Goal: Information Seeking & Learning: Learn about a topic

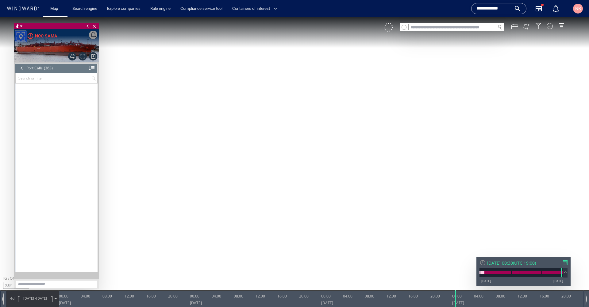
scroll to position [5937, 0]
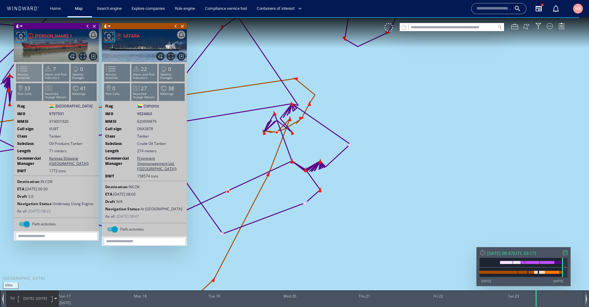
click at [24, 73] on span at bounding box center [18, 68] width 9 height 9
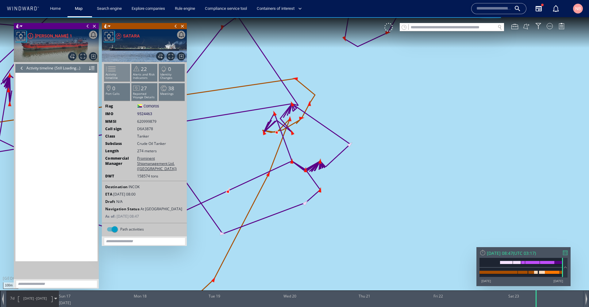
scroll to position [1212, 0]
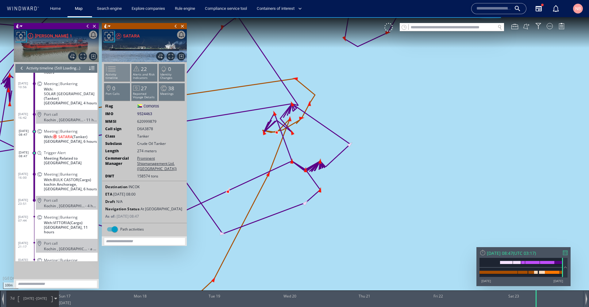
click at [112, 73] on span at bounding box center [106, 68] width 9 height 9
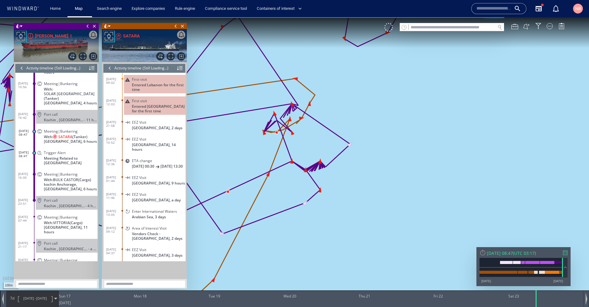
scroll to position [3760, 0]
